Goal: Information Seeking & Learning: Find specific page/section

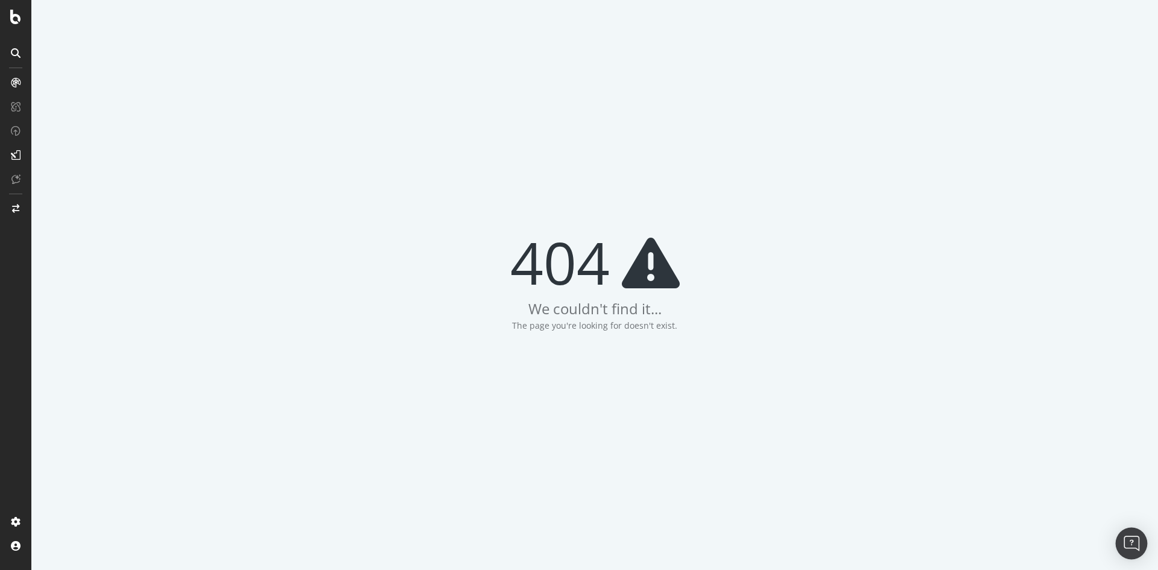
click at [1127, 537] on img "Open Intercom Messenger" at bounding box center [1132, 544] width 16 height 16
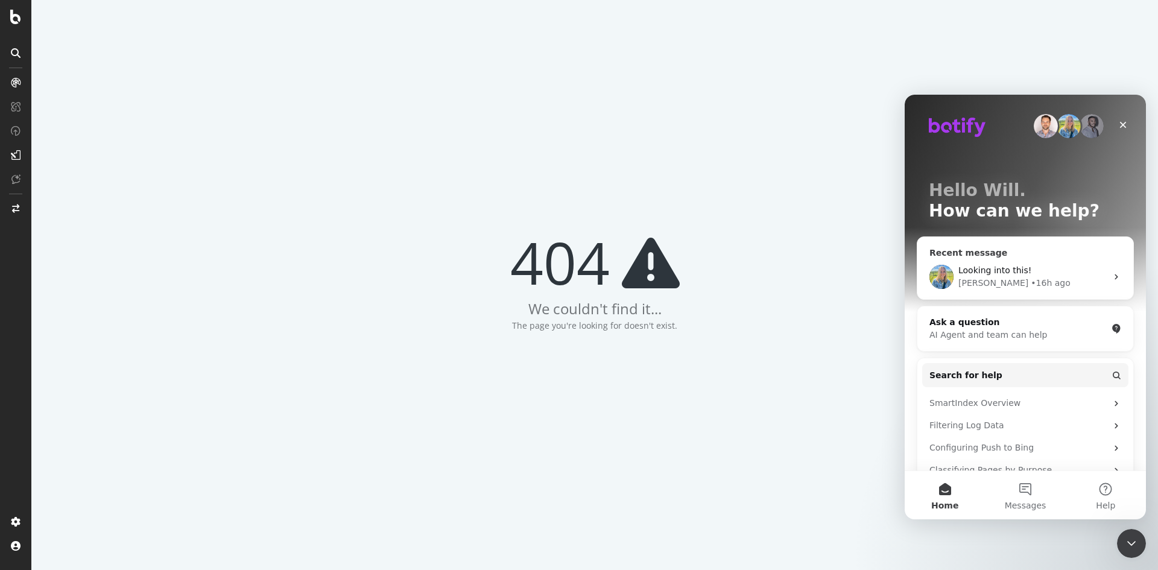
click at [1027, 276] on div "Looking into this!" at bounding box center [1032, 270] width 148 height 13
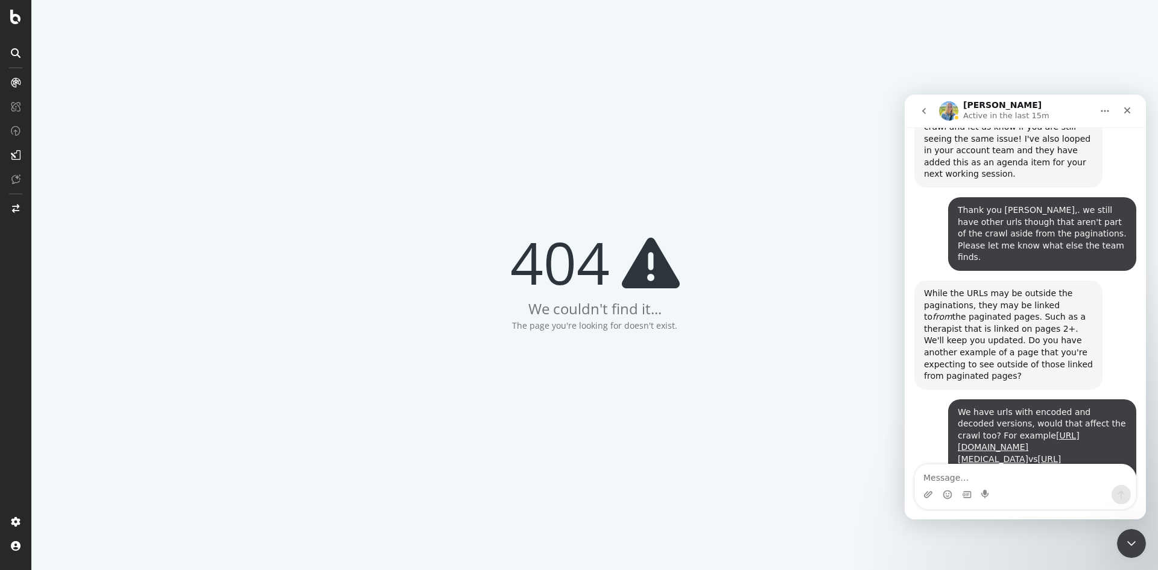
click at [1001, 479] on textarea "Message…" at bounding box center [1025, 474] width 221 height 21
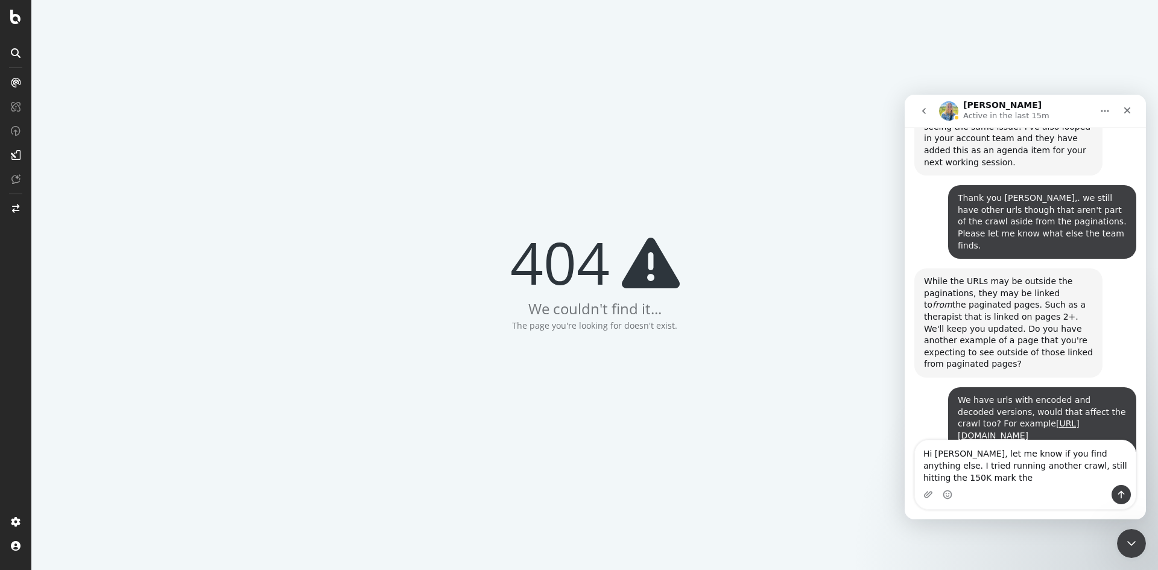
scroll to position [1665, 0]
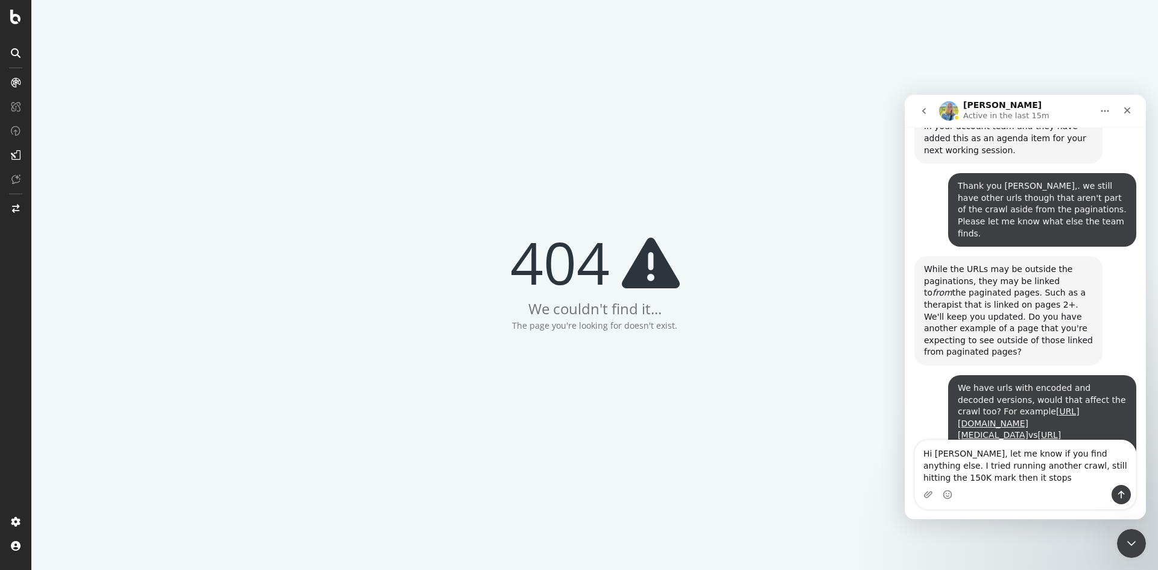
type textarea "Hi Meghan, let me know if you find anything else. I tried running another crawl…"
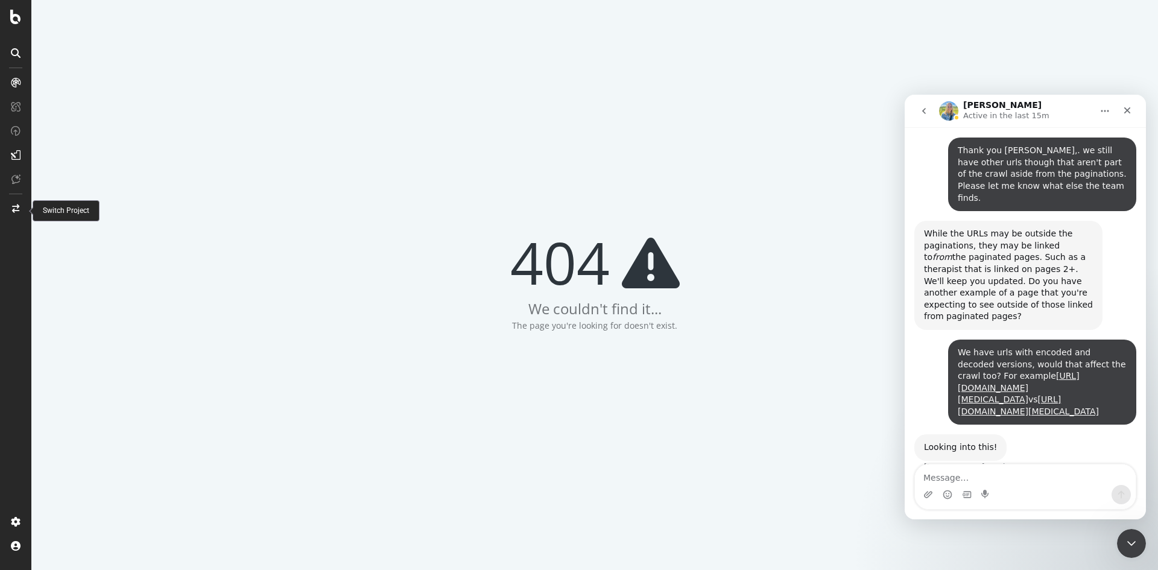
click at [14, 215] on div at bounding box center [15, 208] width 29 height 19
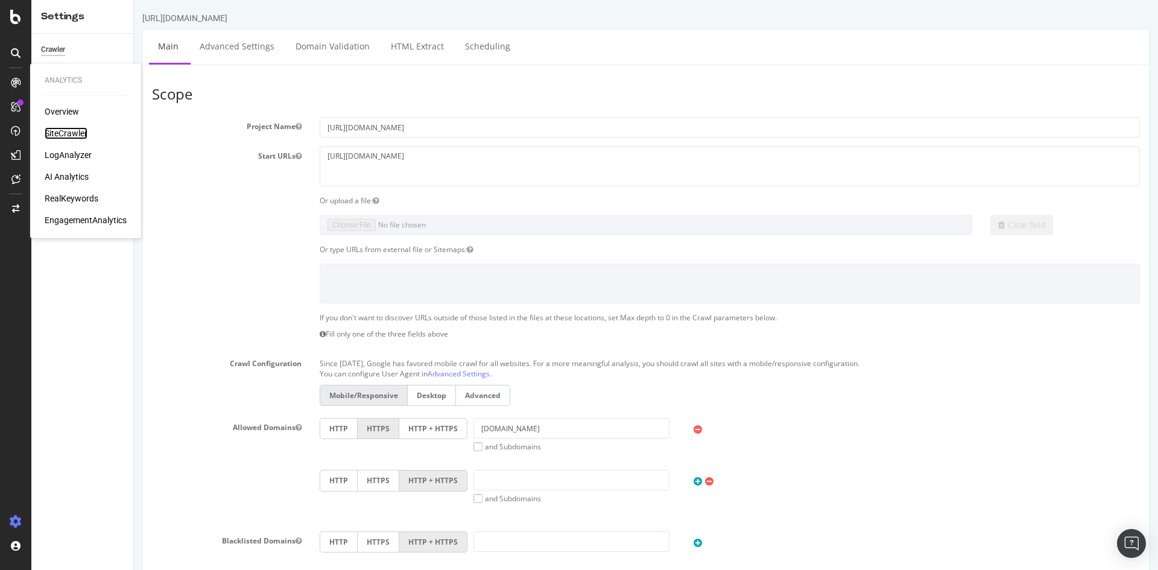
click at [64, 130] on div "SiteCrawler" at bounding box center [66, 133] width 43 height 12
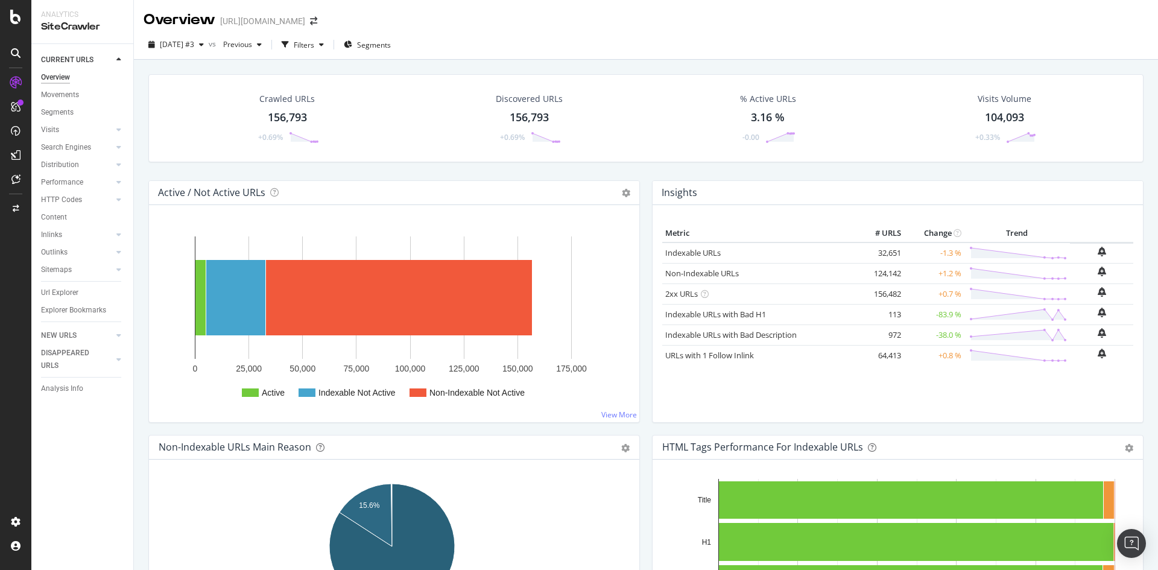
click at [109, 54] on div at bounding box center [107, 60] width 12 height 12
click at [71, 294] on div "Url Explorer" at bounding box center [59, 292] width 37 height 13
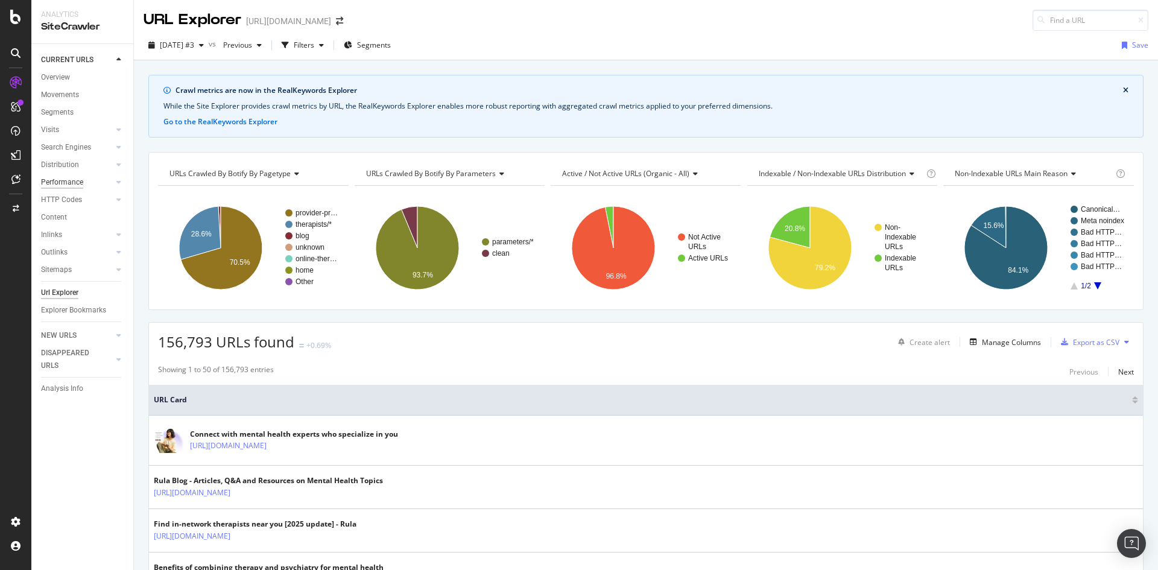
click at [80, 181] on div "Performance" at bounding box center [62, 182] width 42 height 13
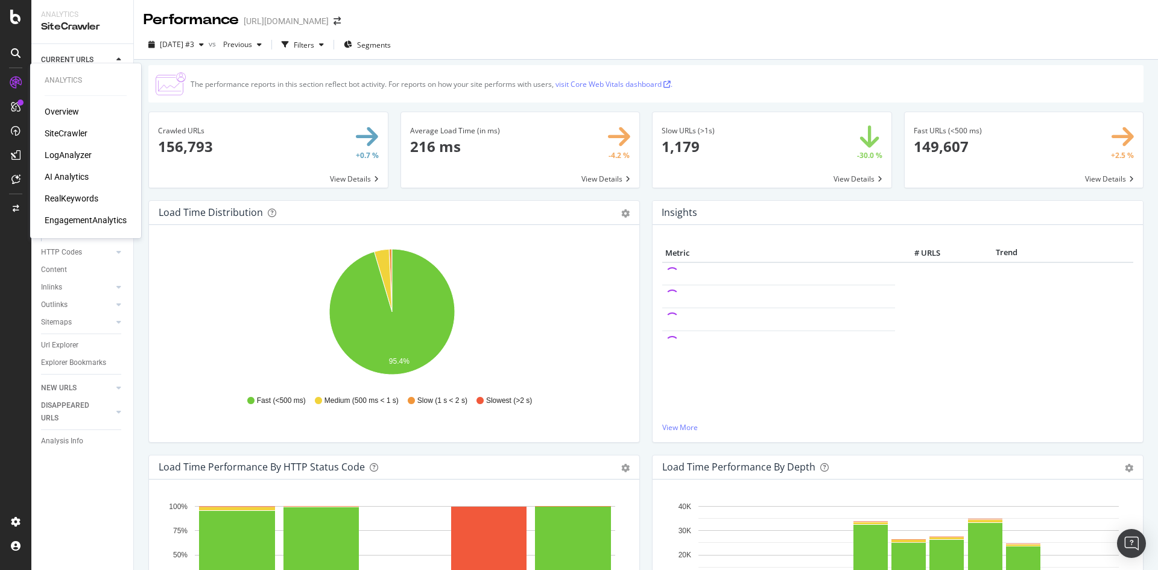
click at [70, 151] on div "LogAnalyzer" at bounding box center [68, 155] width 47 height 12
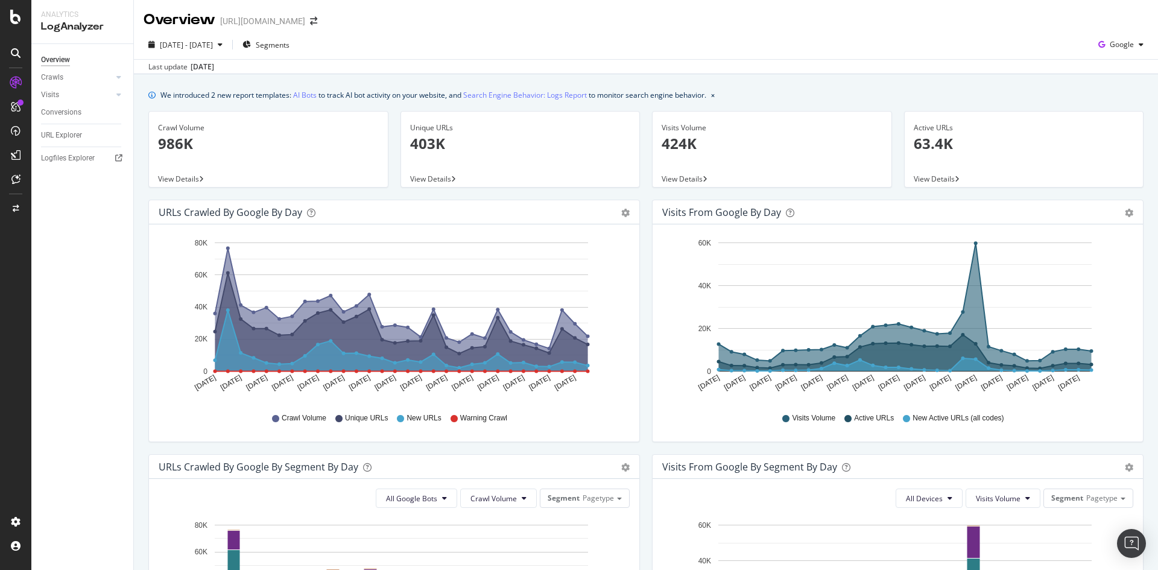
click at [450, 142] on p "403K" at bounding box center [520, 143] width 221 height 21
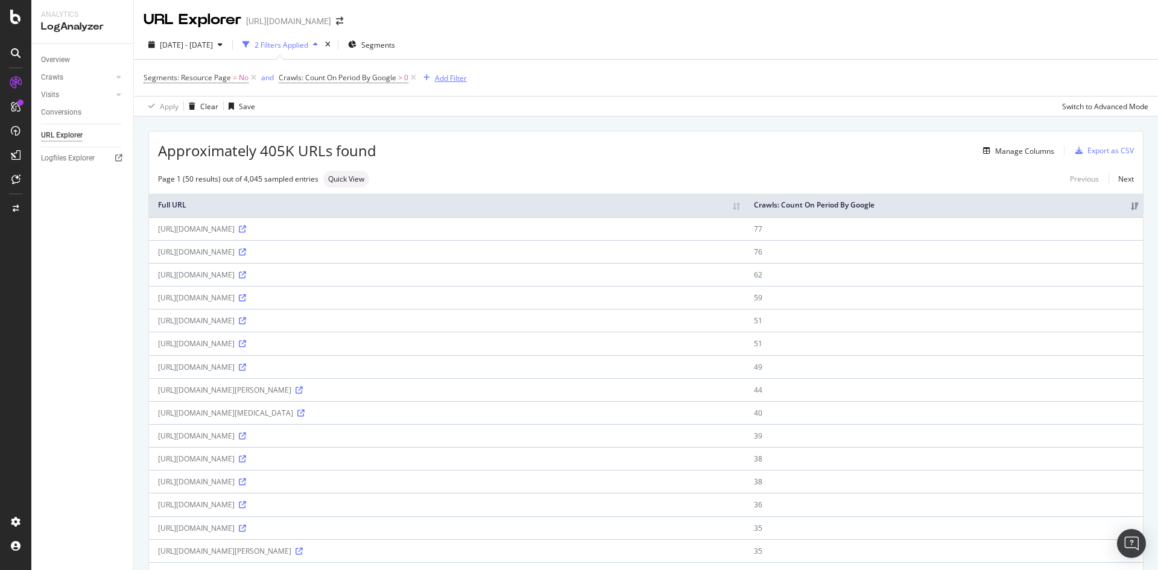
click at [440, 78] on div "Add Filter" at bounding box center [451, 78] width 32 height 10
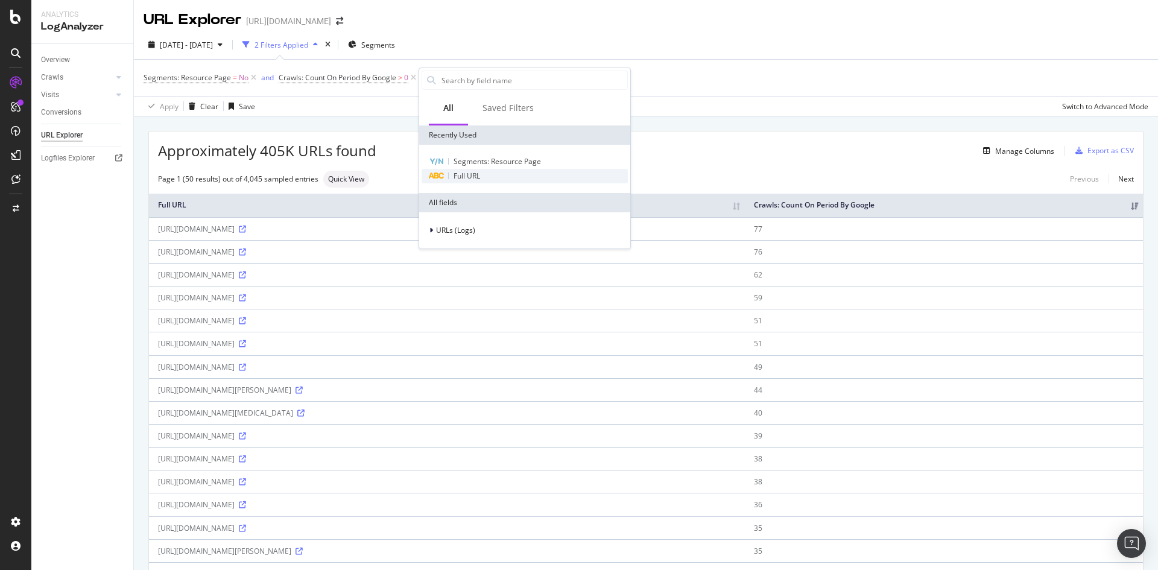
click at [473, 174] on span "Full URL" at bounding box center [467, 176] width 27 height 10
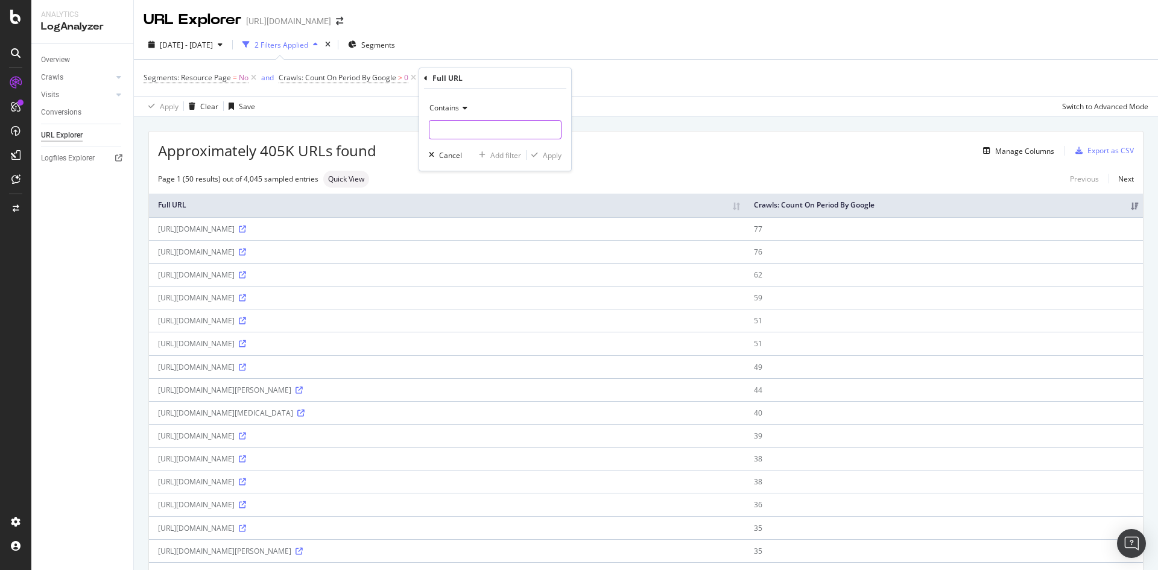
click at [471, 127] on input "text" at bounding box center [494, 129] width 131 height 19
type input "%29"
click at [553, 156] on div "Apply" at bounding box center [552, 155] width 19 height 10
